Goal: Task Accomplishment & Management: Use online tool/utility

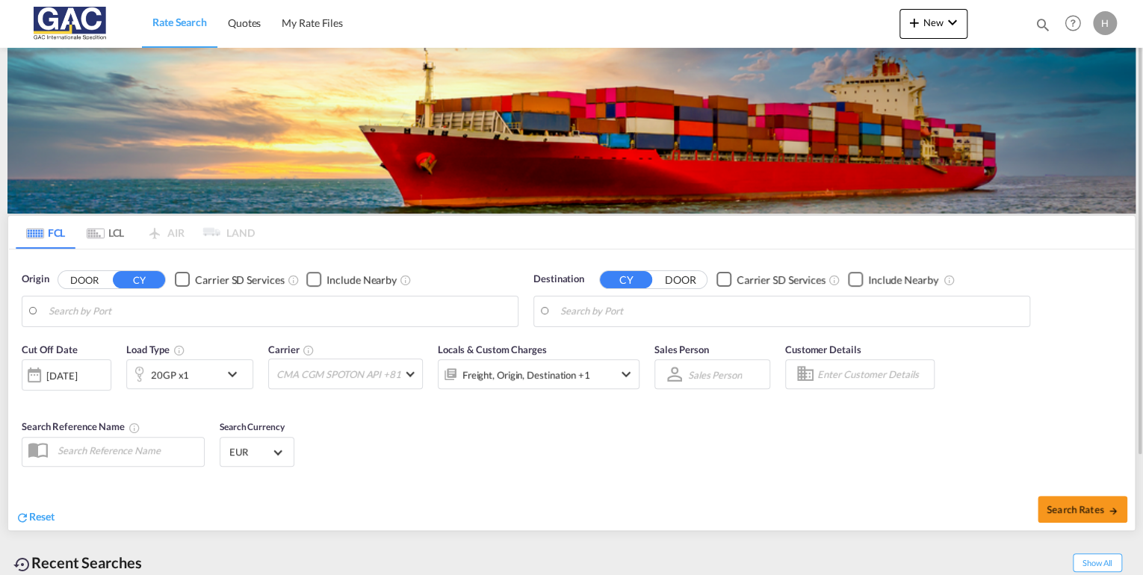
type input "[GEOGRAPHIC_DATA], DEBRV"
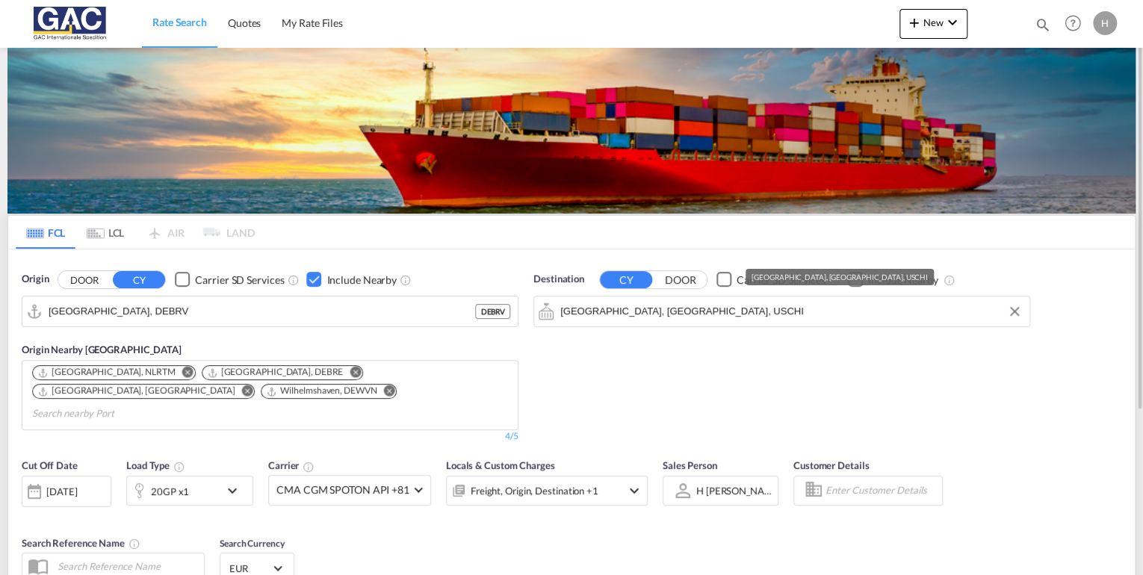
click at [678, 311] on input "[GEOGRAPHIC_DATA], [GEOGRAPHIC_DATA], USCHI" at bounding box center [791, 311] width 462 height 22
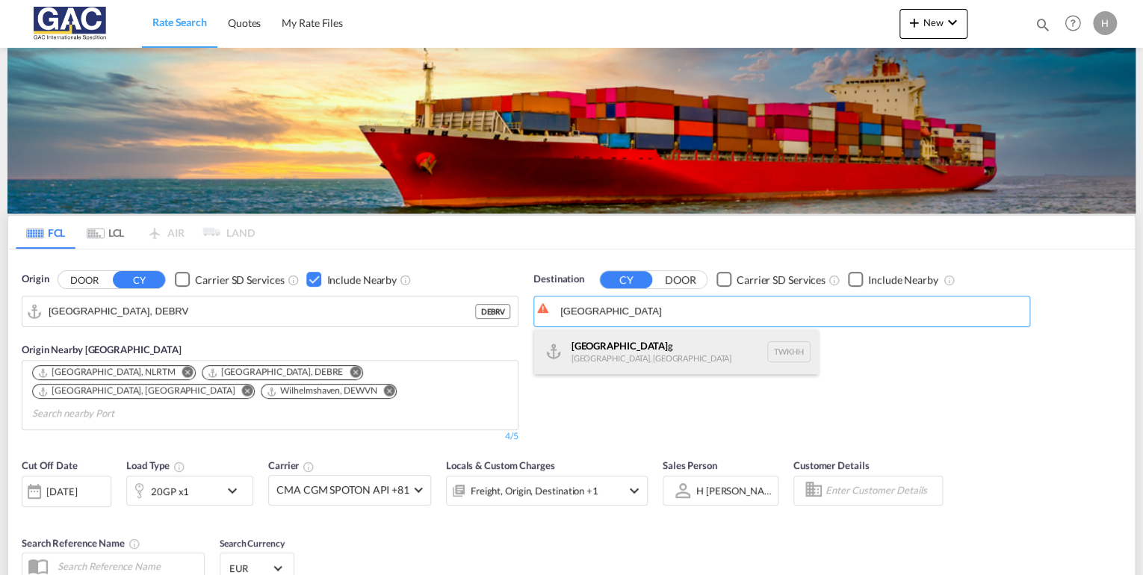
click at [626, 344] on div "[GEOGRAPHIC_DATA] g [GEOGRAPHIC_DATA], Province of [GEOGRAPHIC_DATA] [GEOGRAPHI…" at bounding box center [676, 351] width 284 height 45
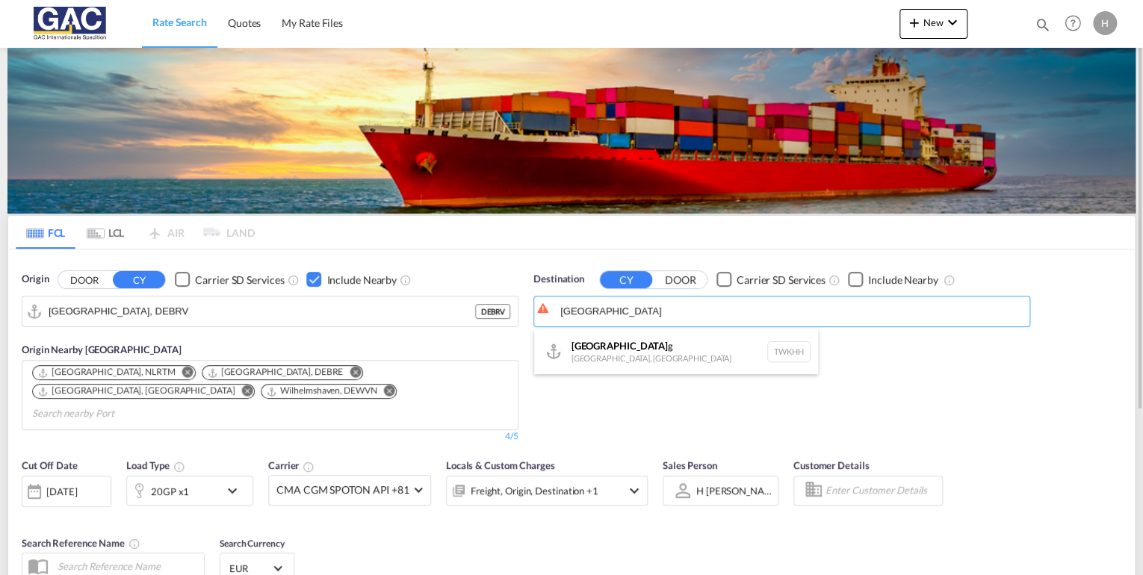
type input "[GEOGRAPHIC_DATA], TWKHH"
click at [853, 277] on div "Checkbox No Ink" at bounding box center [855, 279] width 15 height 15
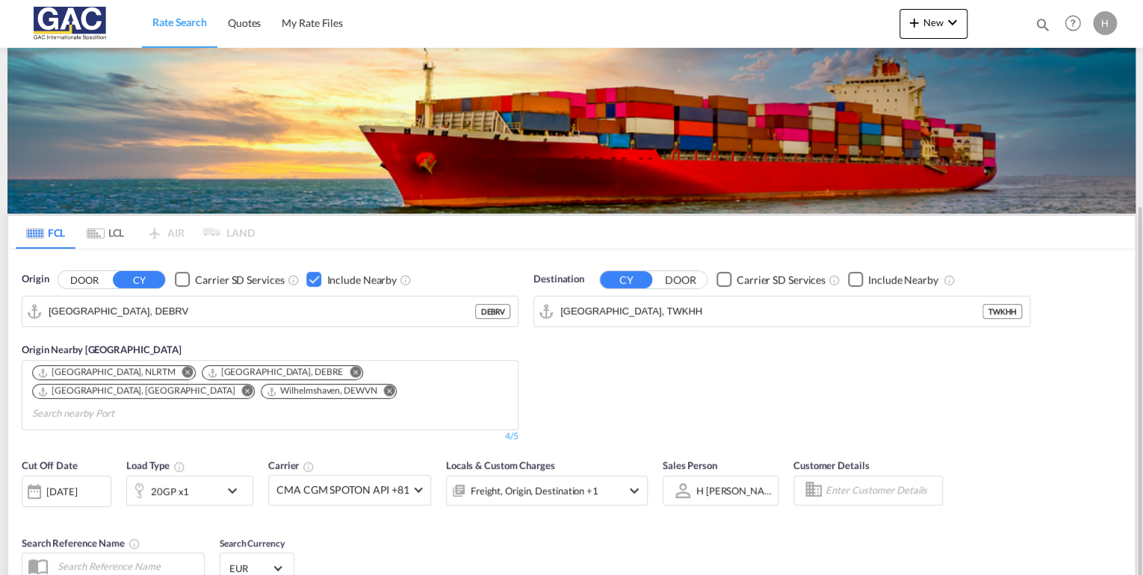
scroll to position [179, 0]
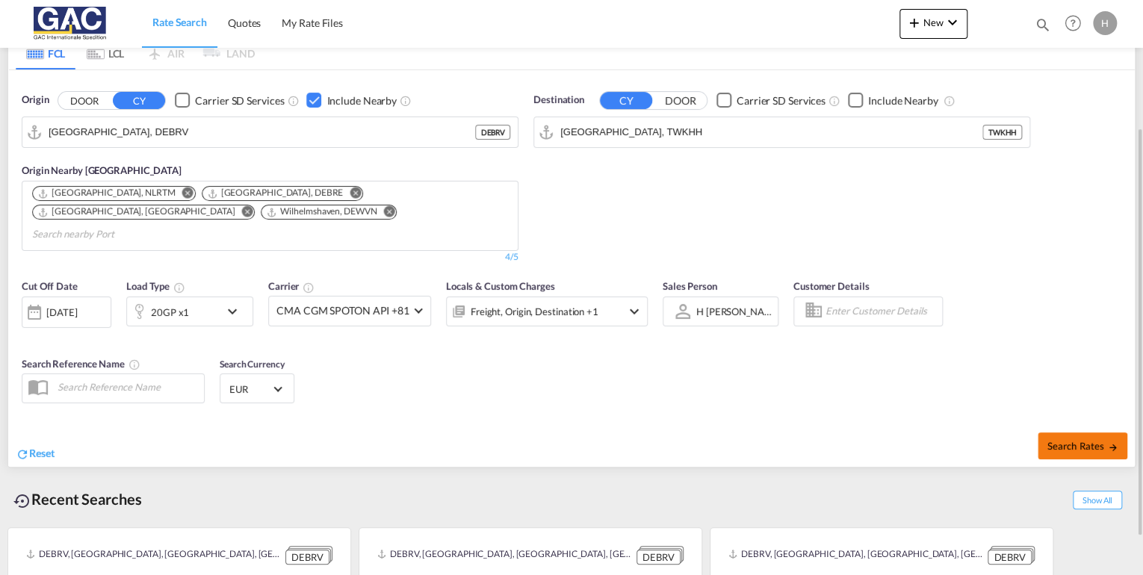
click at [1073, 440] on span "Search Rates" at bounding box center [1082, 446] width 72 height 12
type input "DEBRV to TWKHH / [DATE]"
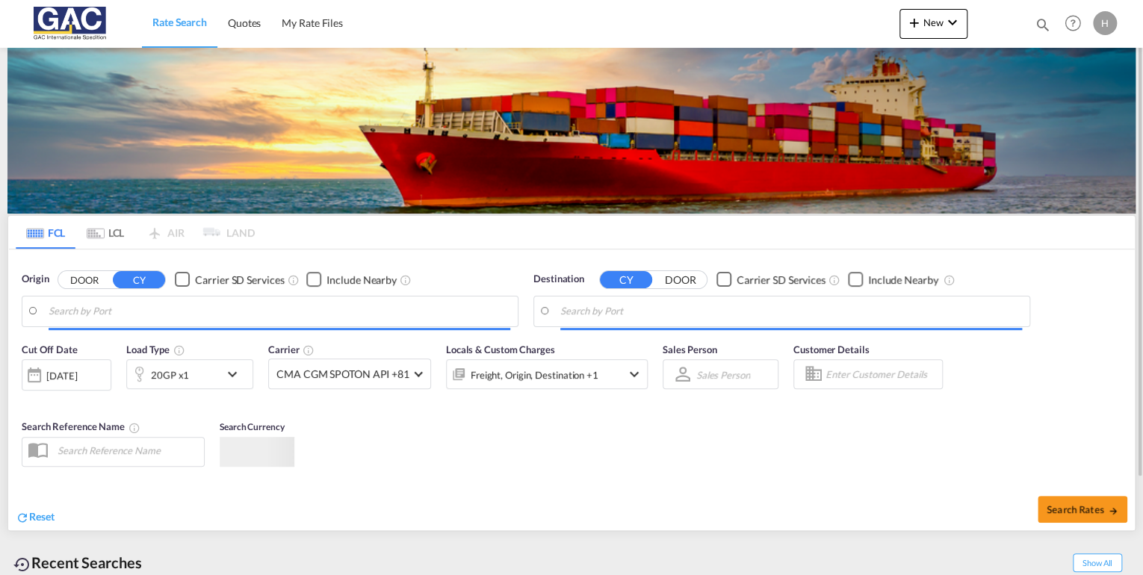
type input "[GEOGRAPHIC_DATA], DEBRV"
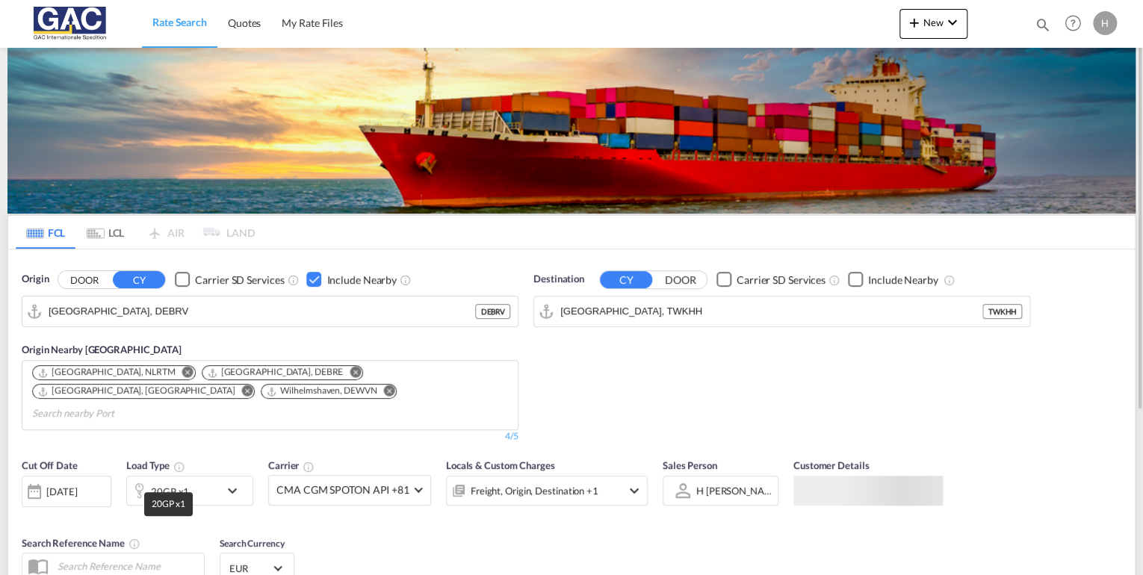
click at [183, 481] on div "20GP x1" at bounding box center [170, 491] width 38 height 21
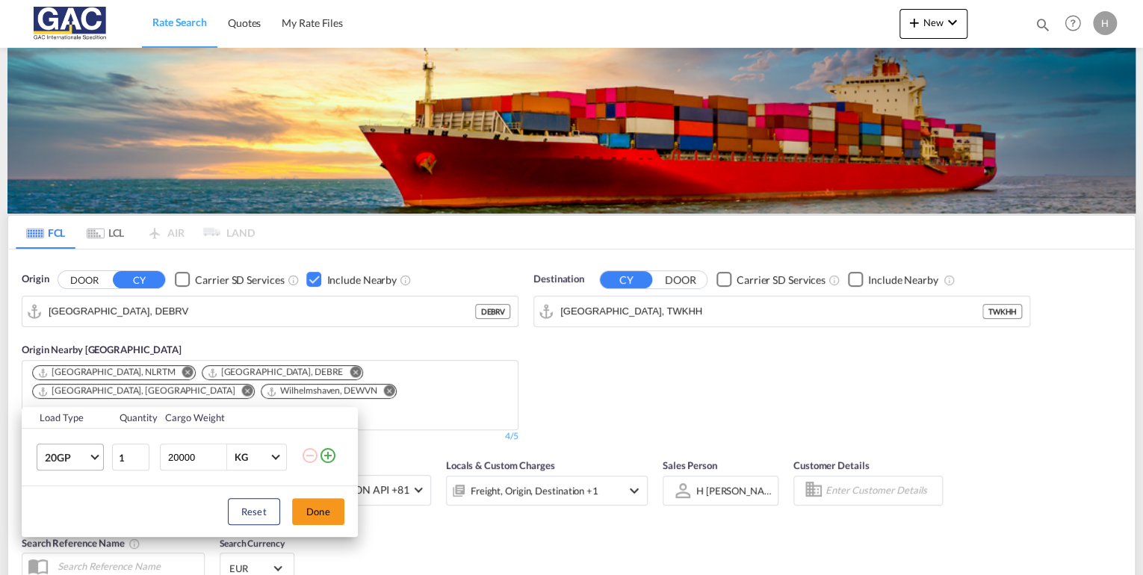
click at [90, 459] on md-select-value "20GP" at bounding box center [73, 456] width 60 height 25
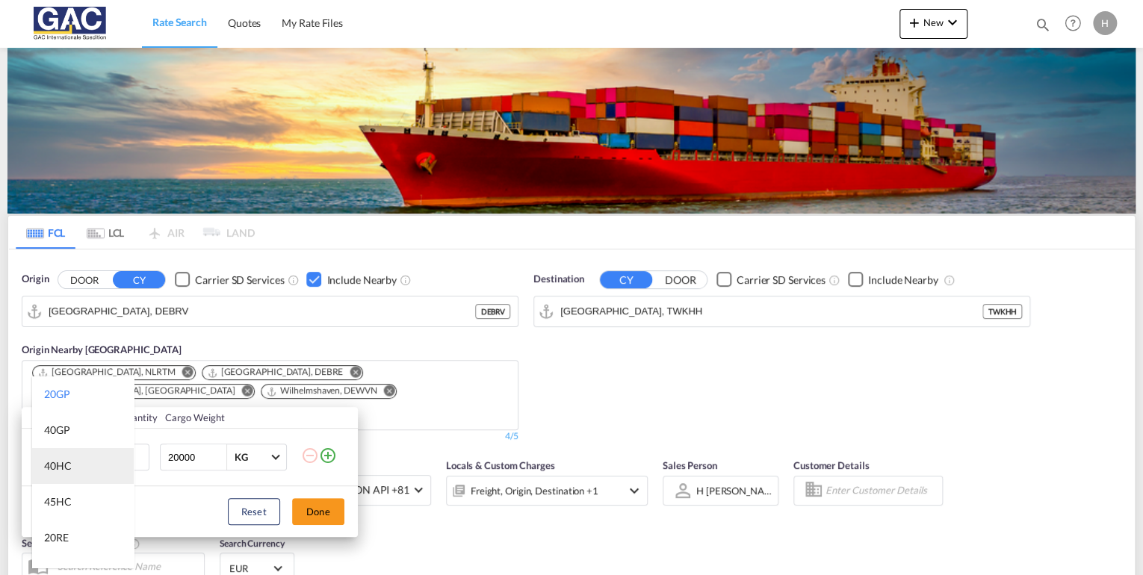
click at [63, 461] on div "40HC" at bounding box center [58, 466] width 28 height 15
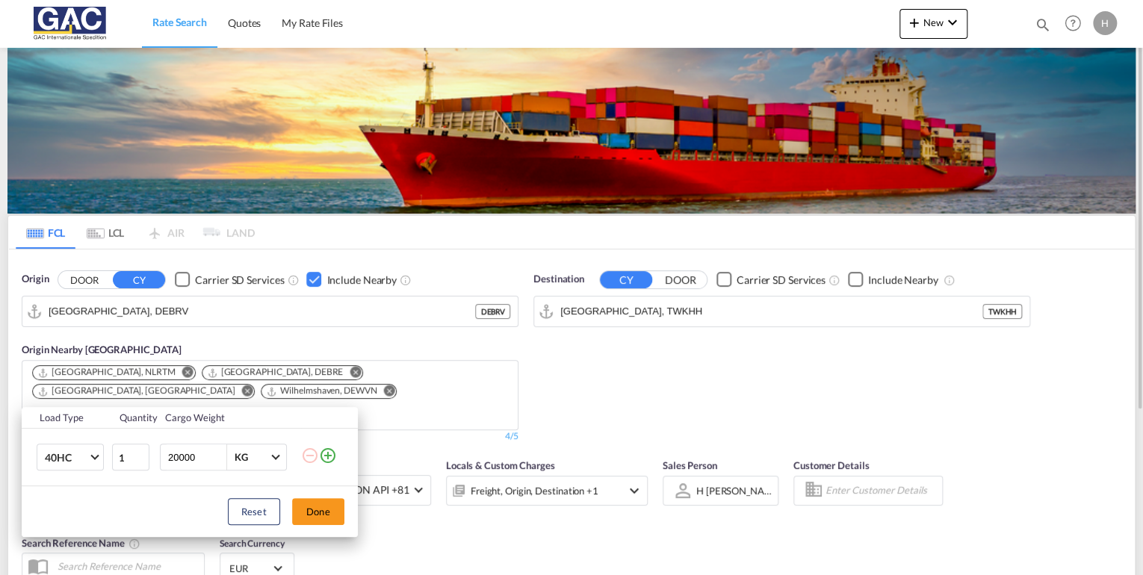
click at [325, 511] on button "Done" at bounding box center [318, 511] width 52 height 27
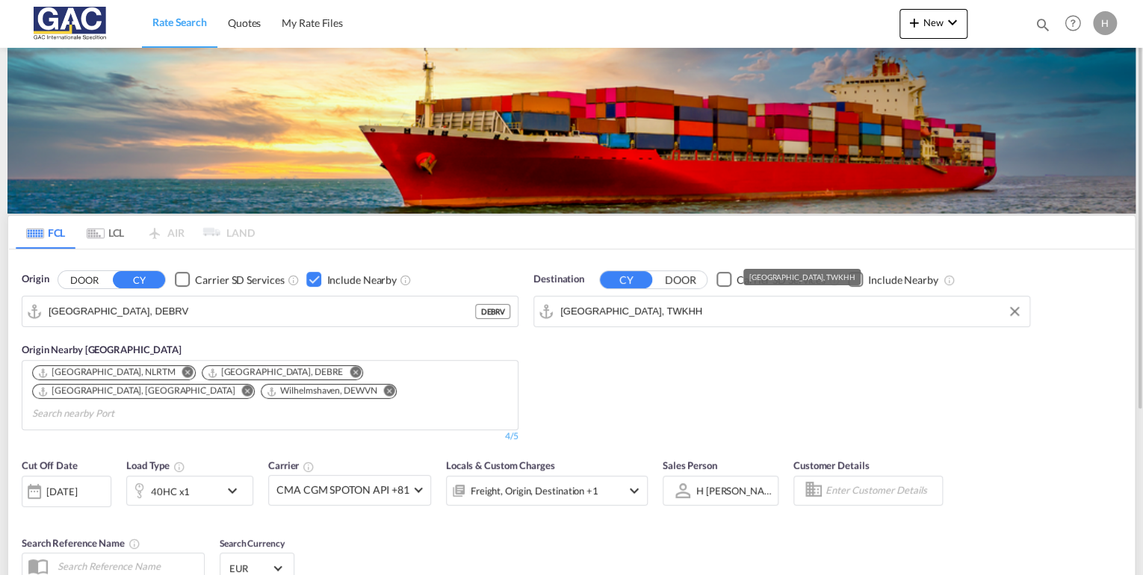
click at [683, 310] on input "[GEOGRAPHIC_DATA], TWKHH" at bounding box center [791, 311] width 462 height 22
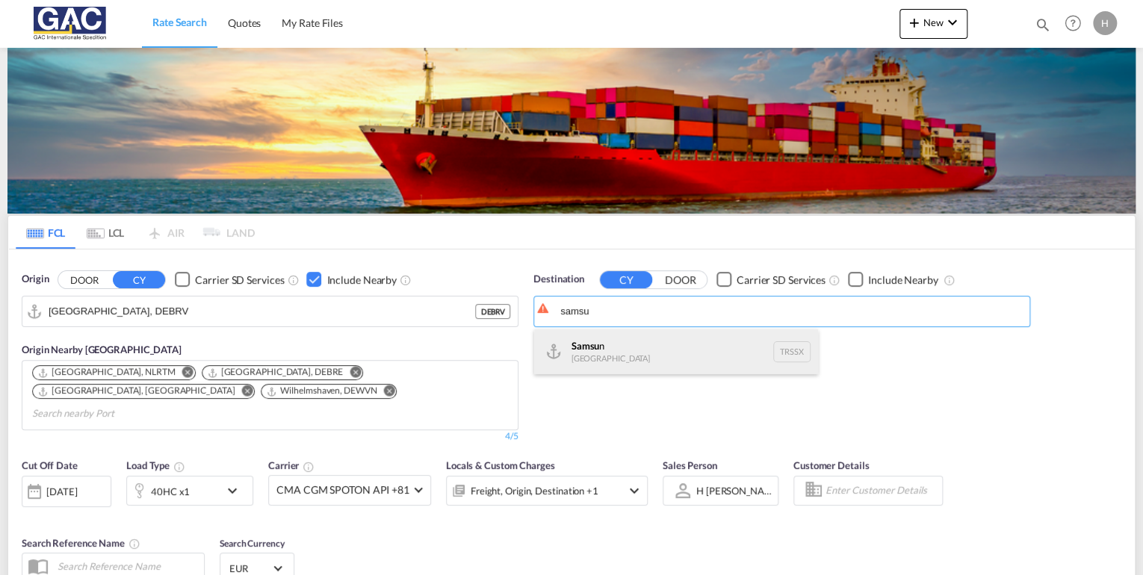
click at [609, 362] on div "Samsu n Turkey TRSSX" at bounding box center [676, 351] width 284 height 45
type input "Samsun, TRSSX"
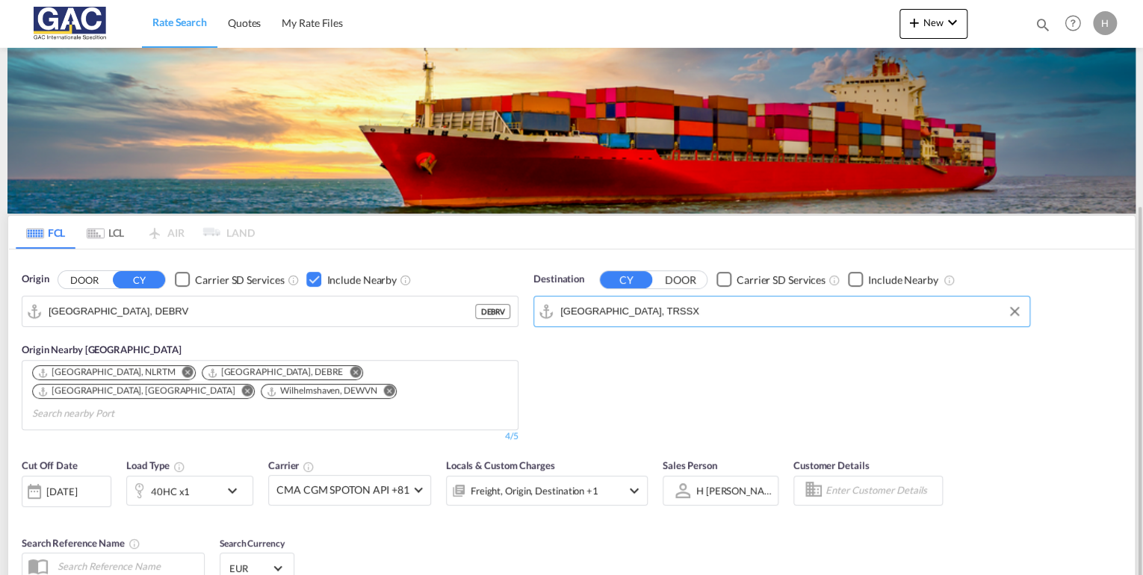
scroll to position [120, 0]
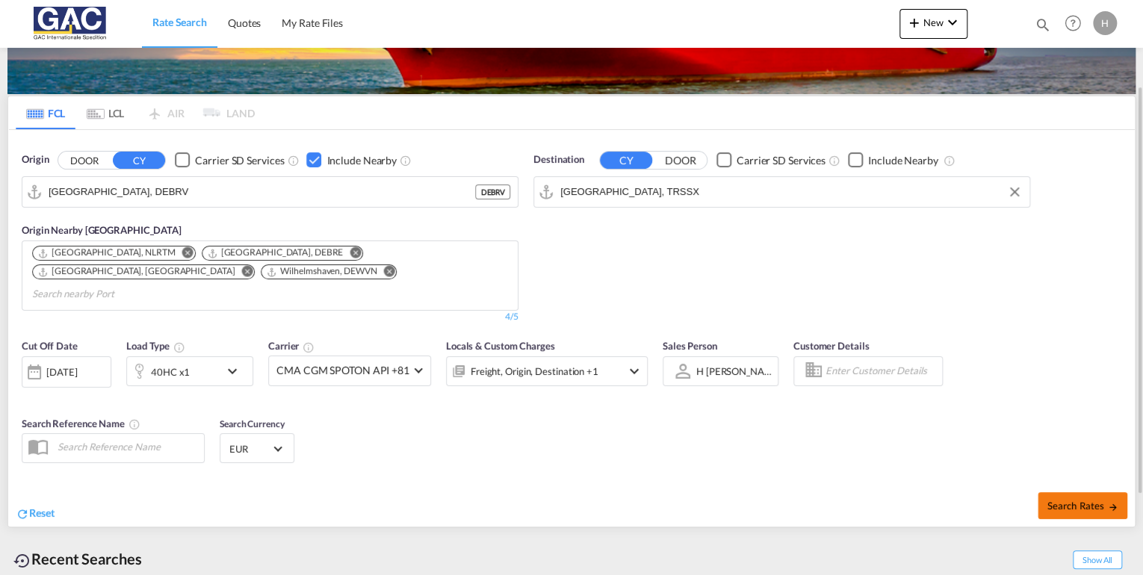
click at [1058, 500] on span "Search Rates" at bounding box center [1082, 506] width 72 height 12
type input "DEBRV to TRSSX / 25 Aug 2025"
